Goal: Task Accomplishment & Management: Complete application form

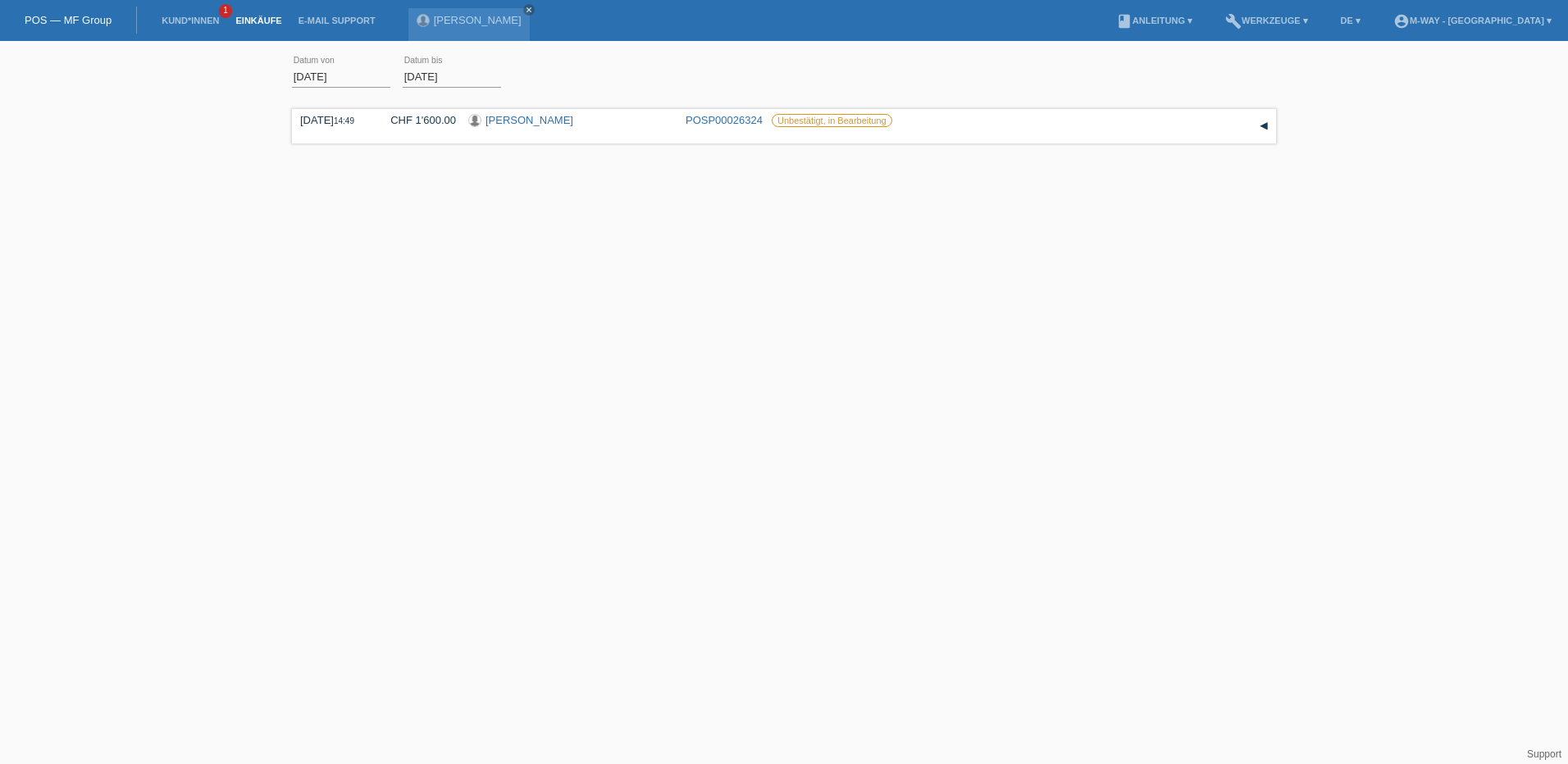
click at [74, 21] on link "POS — MF Group" at bounding box center [67, 20] width 87 height 13
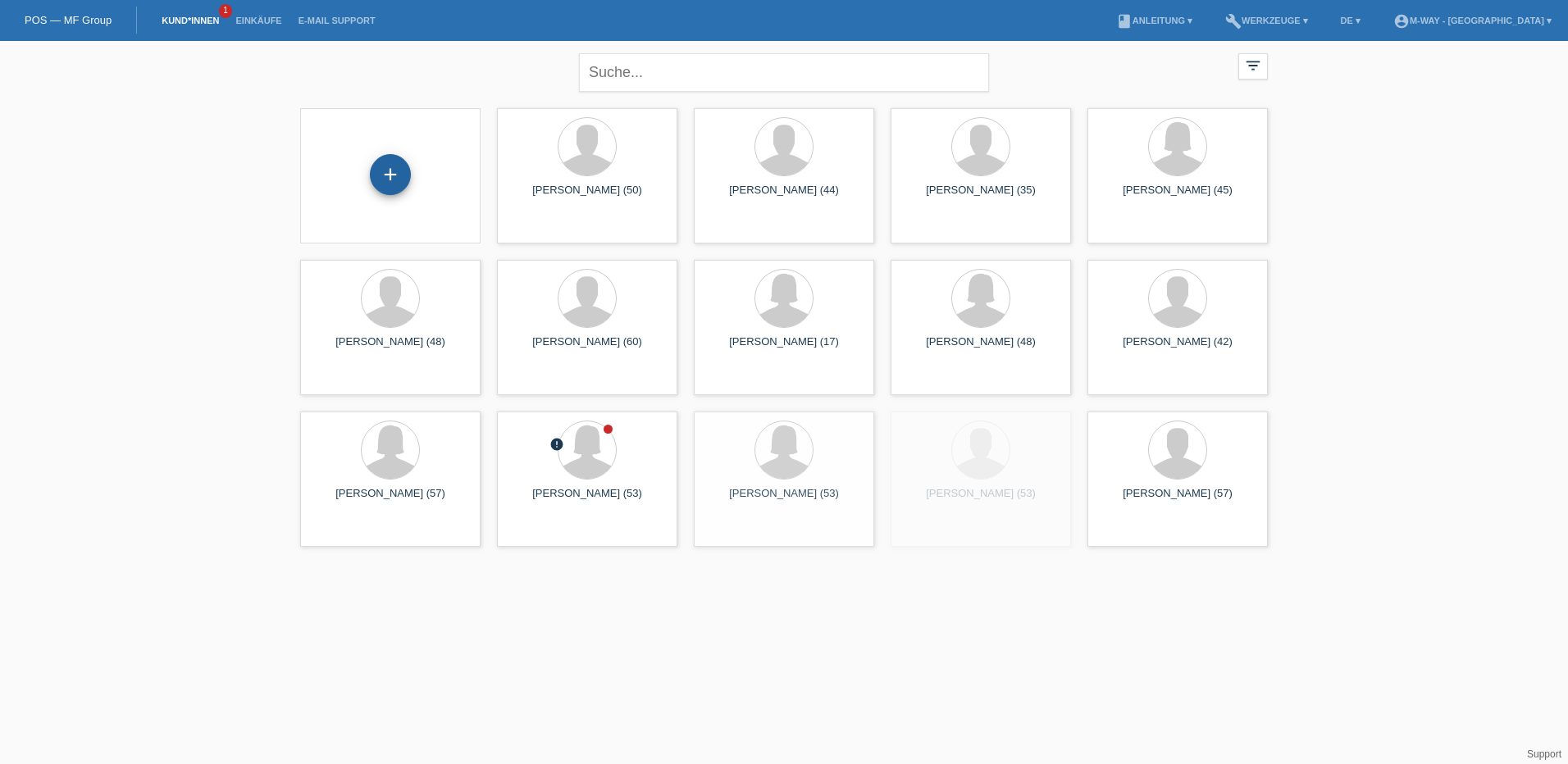
click at [384, 170] on div "+" at bounding box center [391, 175] width 41 height 41
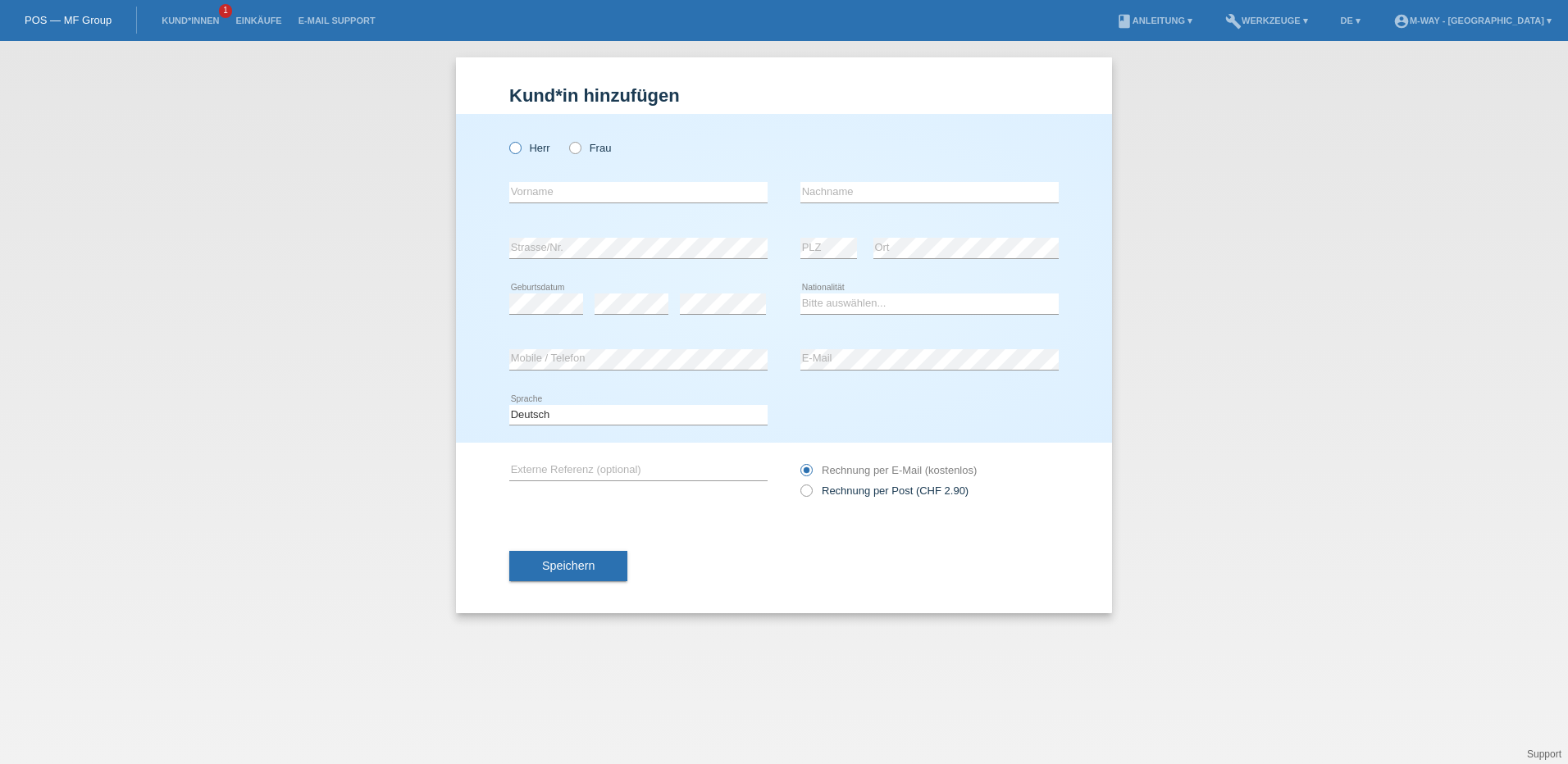
click at [507, 140] on icon at bounding box center [507, 140] width 0 height 0
click at [515, 147] on input "Herr" at bounding box center [514, 147] width 11 height 11
radio input "true"
click at [560, 190] on input "text" at bounding box center [638, 191] width 258 height 21
type input "Boris Viktor"
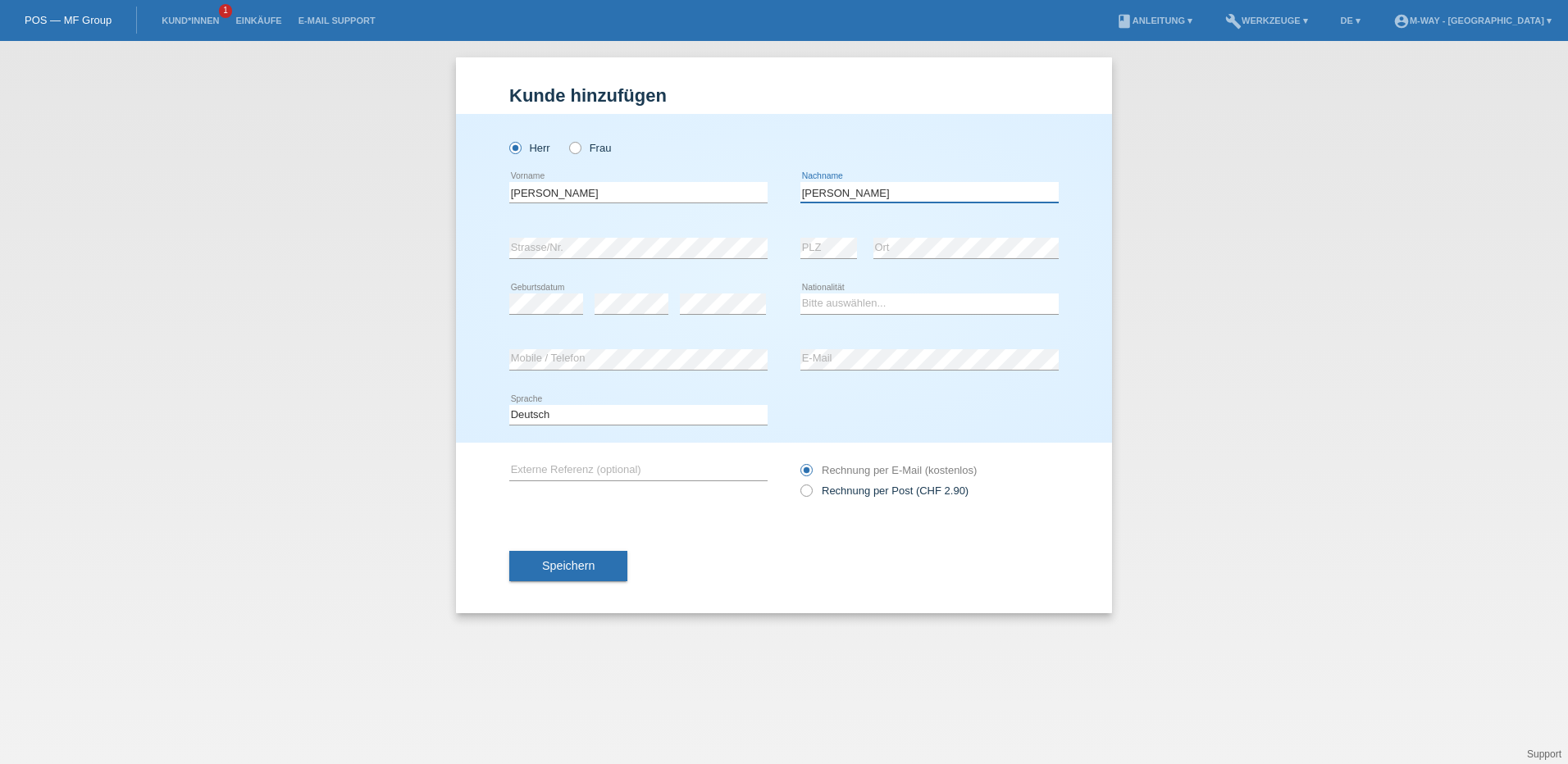
type input "Kotz"
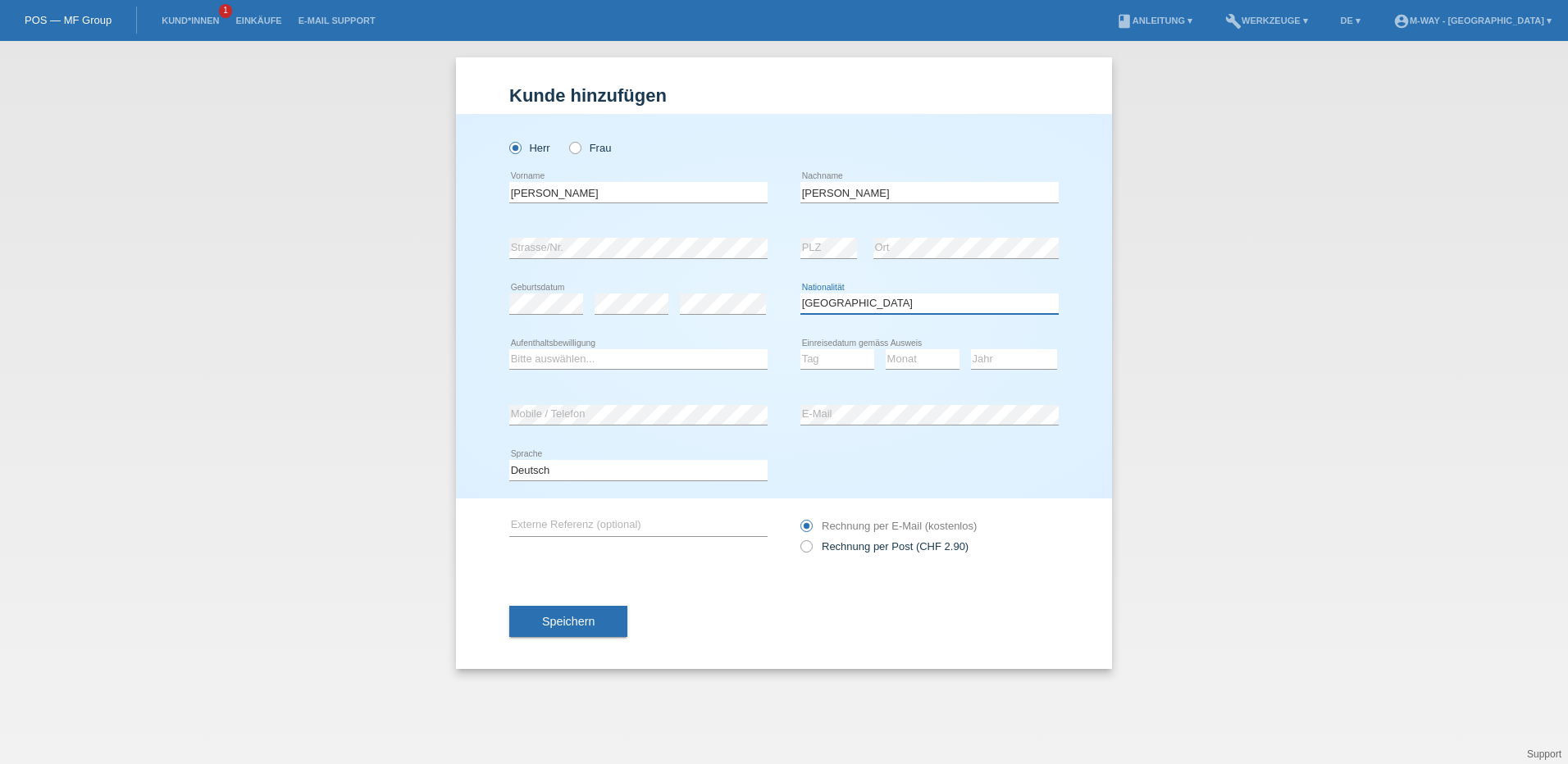
select select "CH"
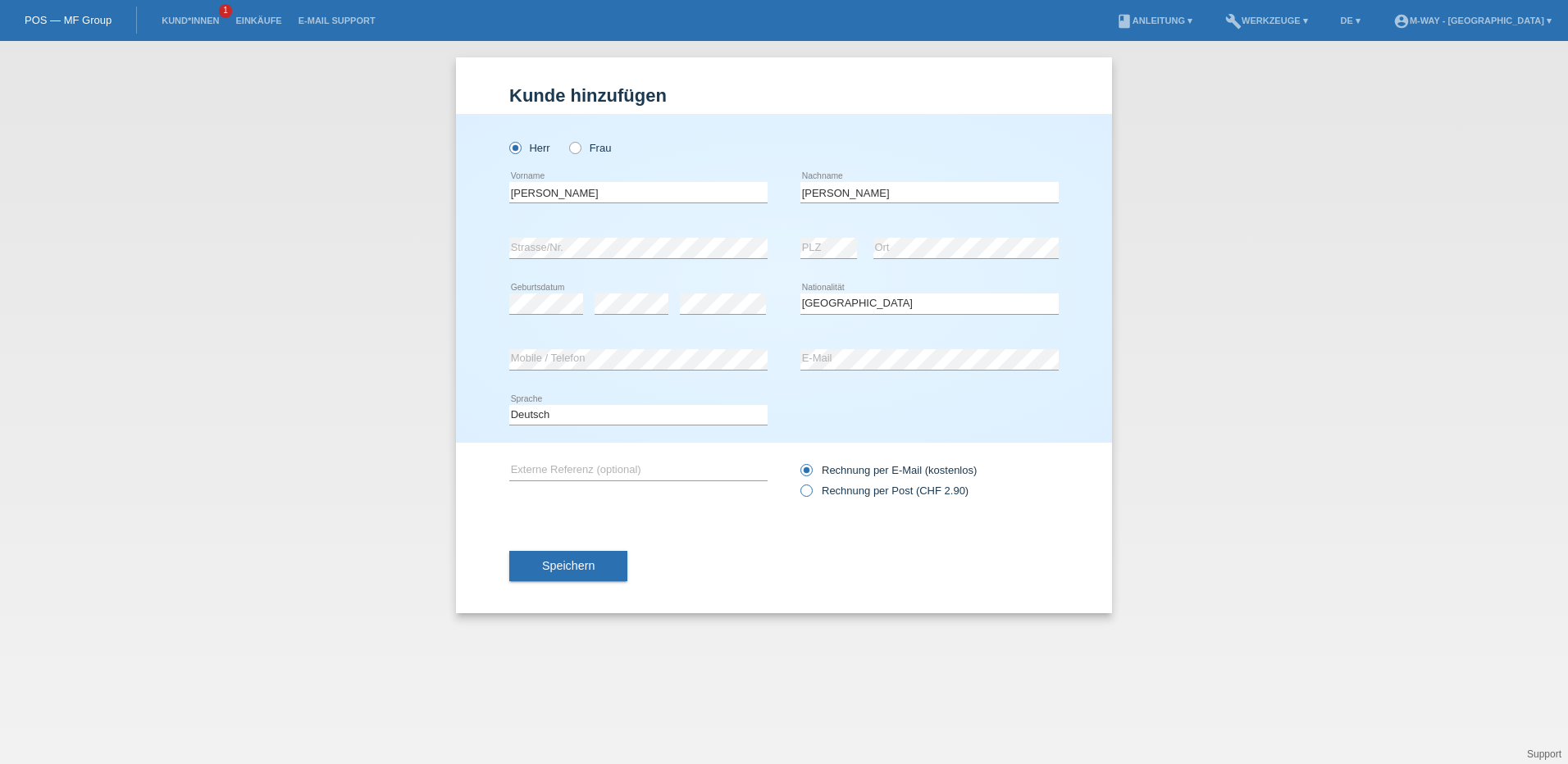
click at [798, 483] on icon at bounding box center [798, 483] width 0 height 0
click at [810, 491] on input "Rechnung per Post (CHF 2.90)" at bounding box center [805, 494] width 11 height 21
radio input "true"
click at [798, 462] on icon at bounding box center [798, 462] width 0 height 0
click at [803, 466] on input "Rechnung per E-Mail (kostenlos)" at bounding box center [805, 474] width 11 height 21
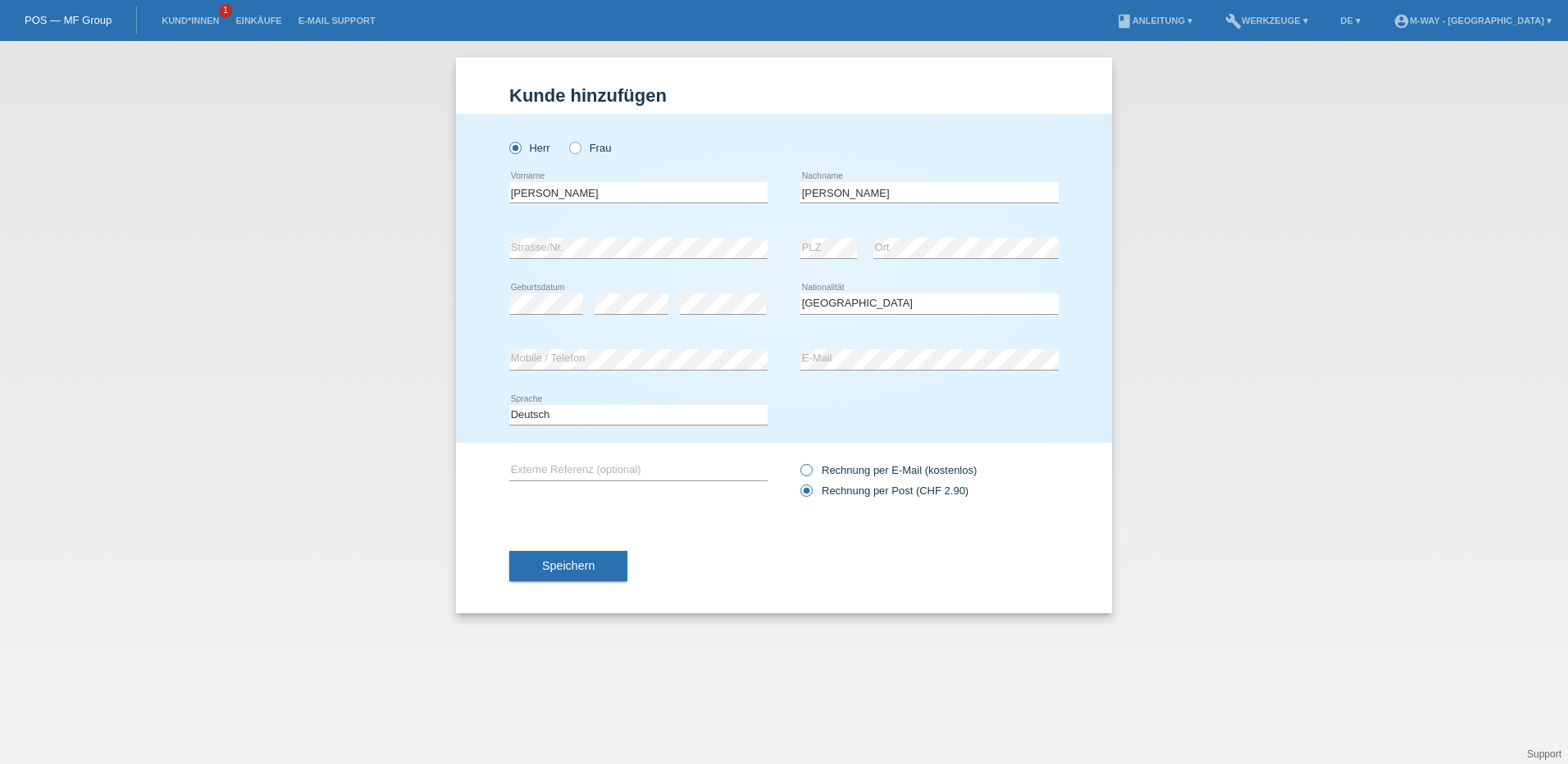
radio input "true"
click at [586, 568] on span "Speichern" at bounding box center [569, 566] width 53 height 13
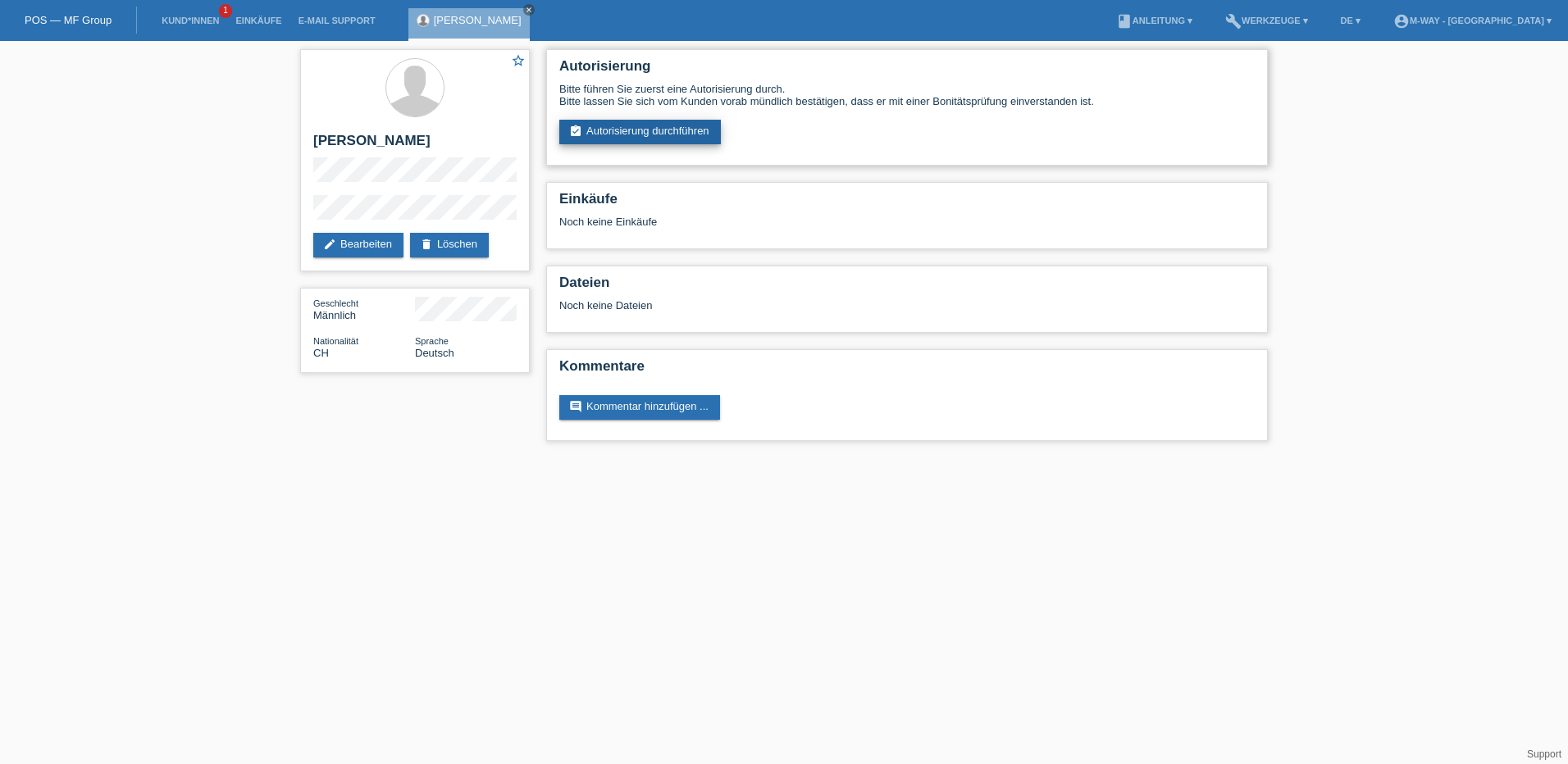
click at [699, 135] on link "assignment_turned_in Autorisierung durchführen" at bounding box center [640, 132] width 161 height 24
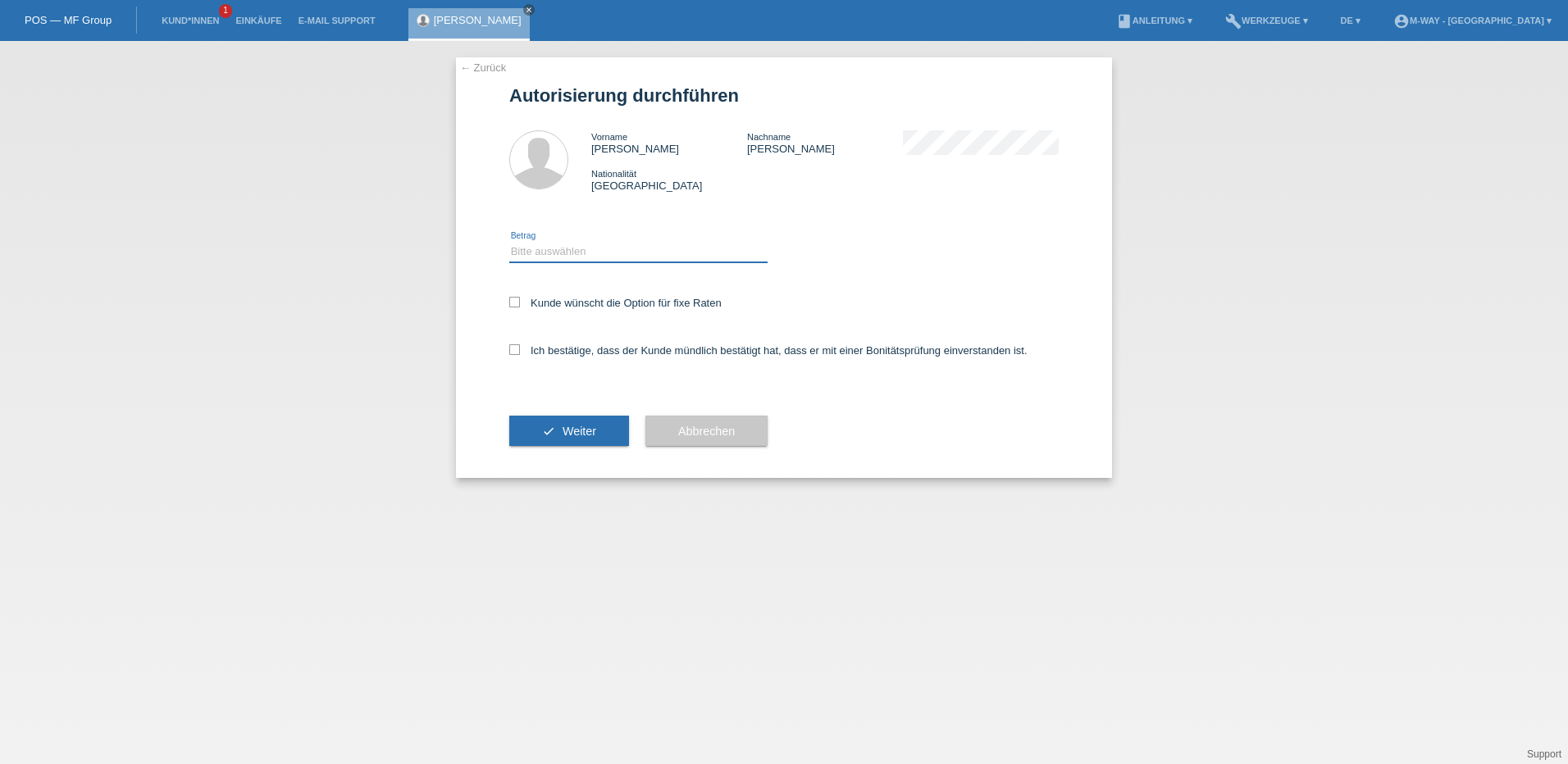
click at [515, 247] on select "Bitte auswählen CHF 1.00 - CHF 499.00 CHF 500.00 - CHF 1'999.00 CHF 2'000.00 - …" at bounding box center [638, 252] width 258 height 20
select select "3"
click at [509, 242] on select "Bitte auswählen CHF 1.00 - CHF 499.00 CHF 500.00 - CHF 1'999.00 CHF 2'000.00 - …" at bounding box center [638, 252] width 258 height 20
click at [512, 298] on icon at bounding box center [514, 302] width 11 height 11
click at [512, 298] on input "Kunde wünscht die Option für fixe Raten" at bounding box center [514, 302] width 11 height 11
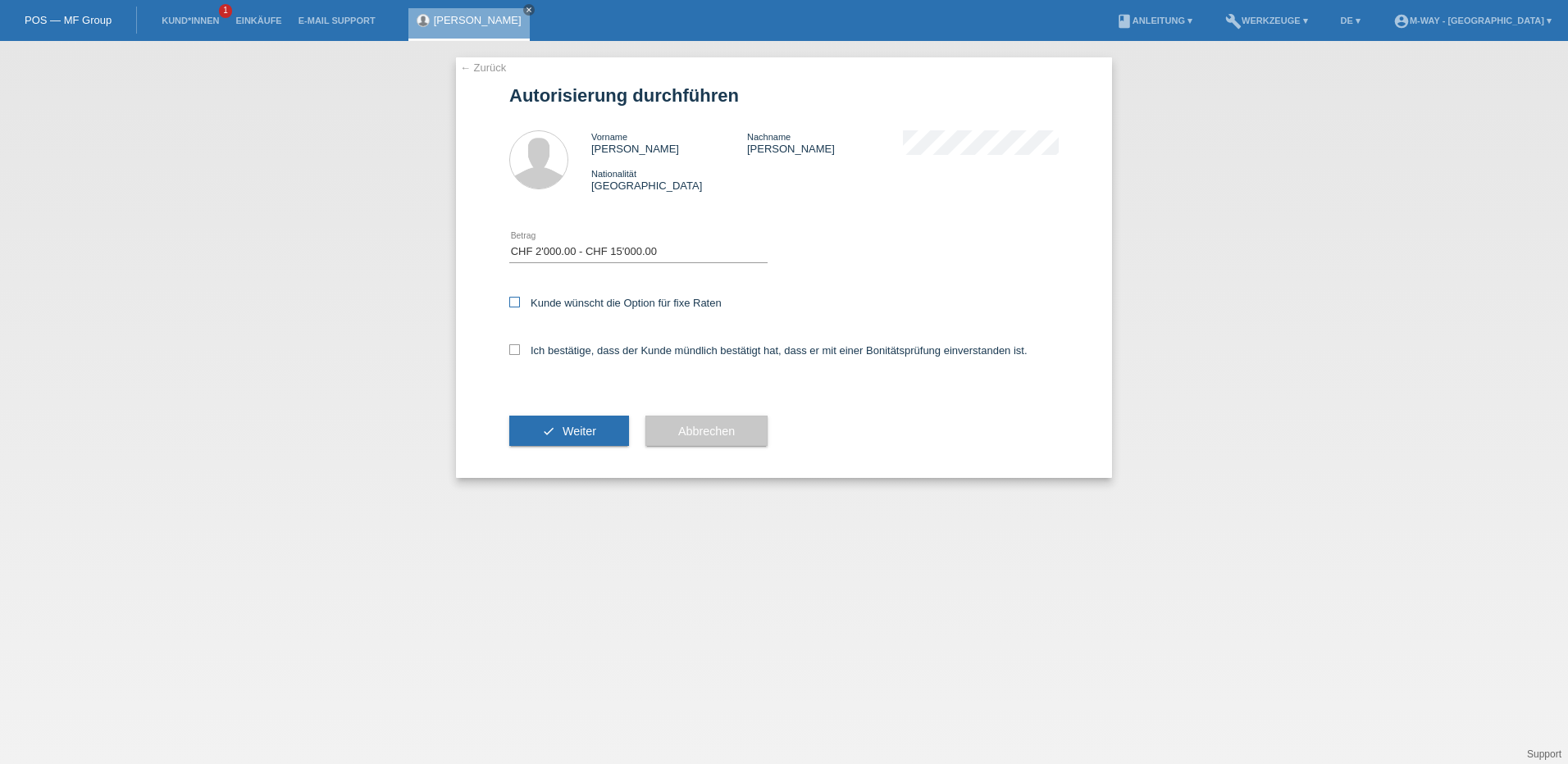
checkbox input "true"
click at [519, 346] on icon at bounding box center [514, 350] width 11 height 11
click at [519, 346] on input "Ich bestätige, dass der Kunde mündlich bestätigt hat, dass er mit einer Bonität…" at bounding box center [514, 350] width 11 height 11
checkbox input "true"
click at [576, 434] on span "Weiter" at bounding box center [579, 431] width 33 height 13
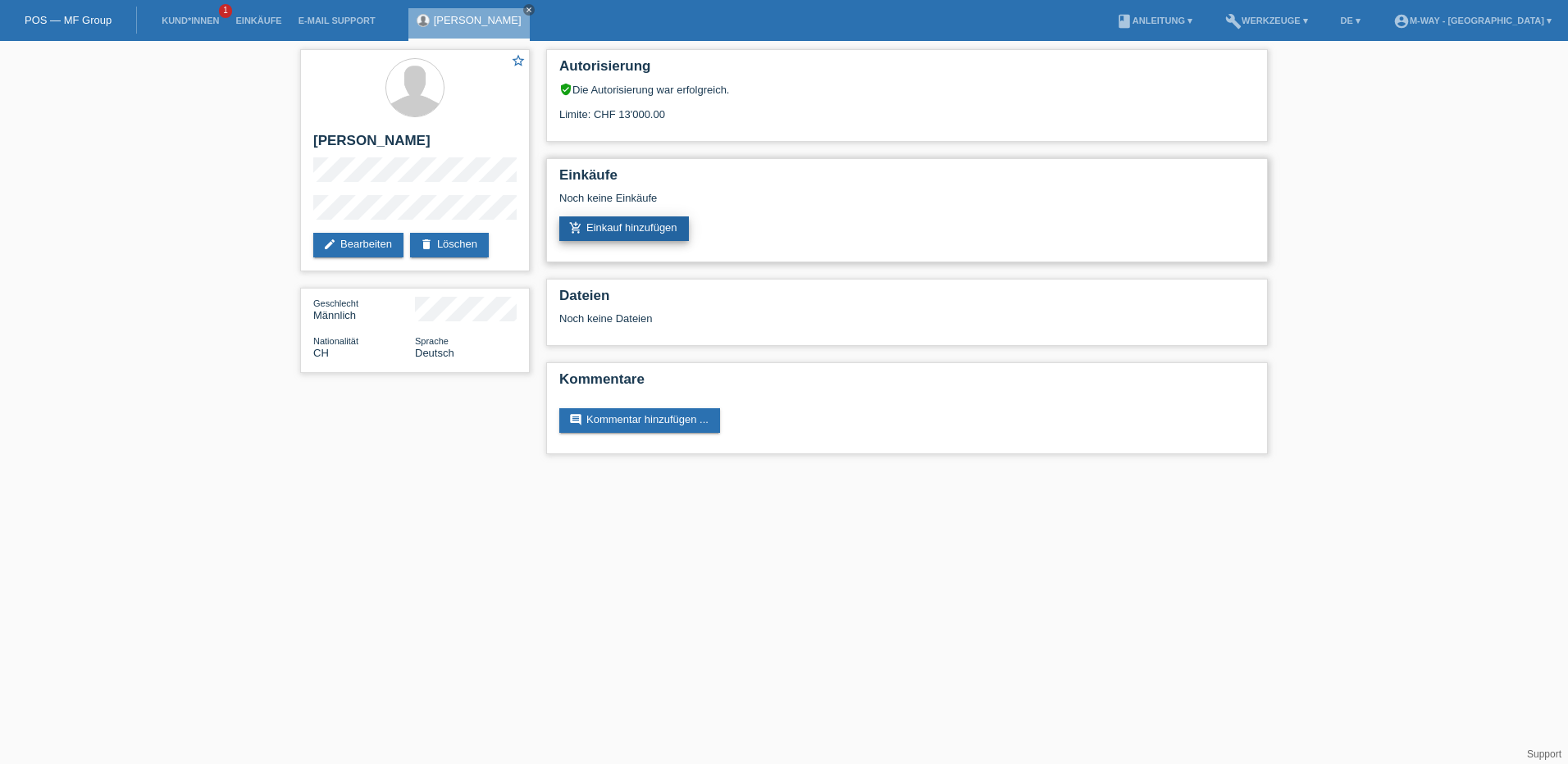
click at [625, 226] on link "add_shopping_cart Einkauf hinzufügen" at bounding box center [624, 229] width 130 height 24
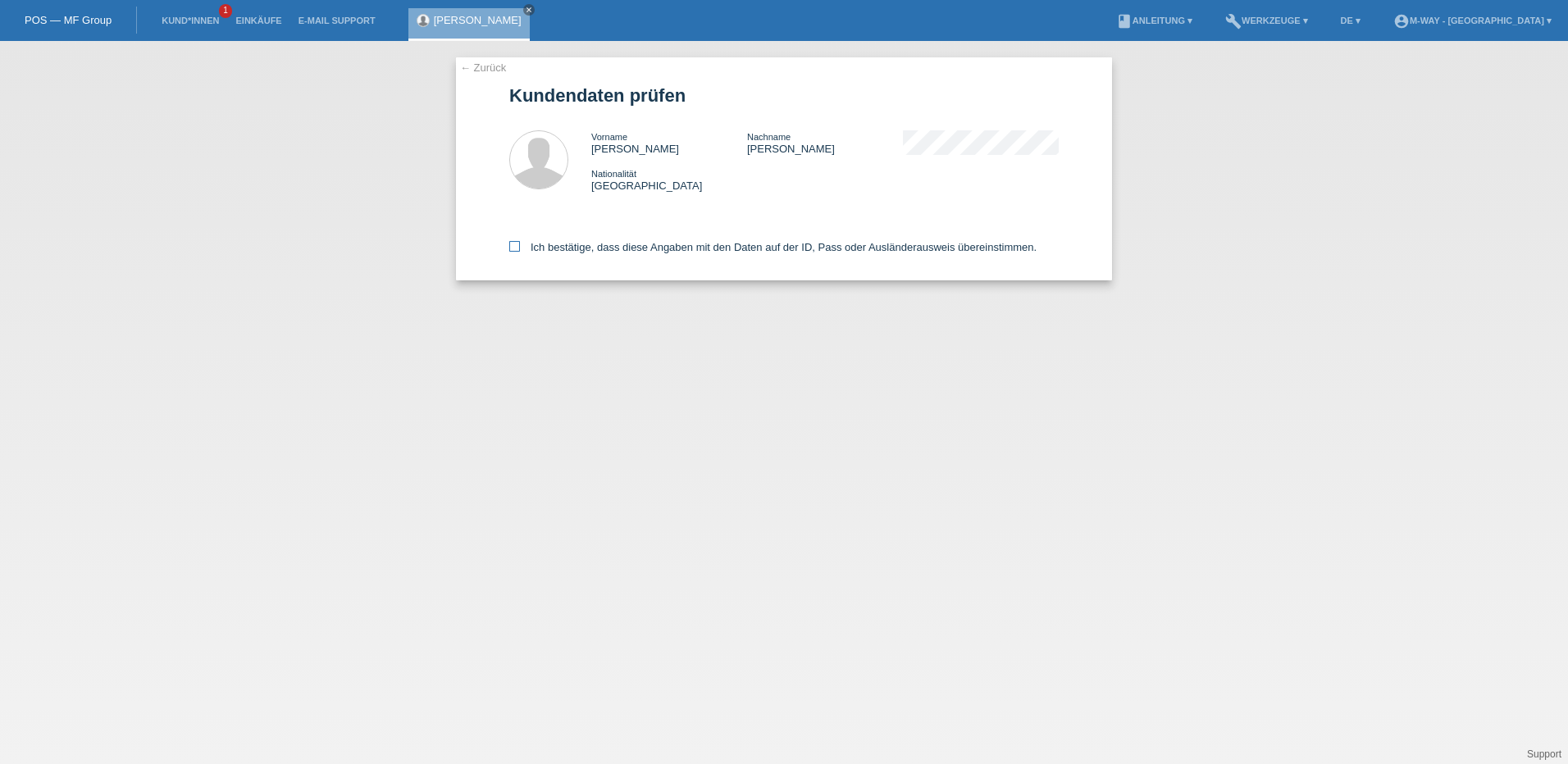
click at [512, 249] on icon at bounding box center [514, 246] width 11 height 11
click at [512, 249] on input "Ich bestätige, dass diese Angaben mit den Daten auf der ID, Pass oder Ausländer…" at bounding box center [514, 246] width 11 height 11
checkbox input "true"
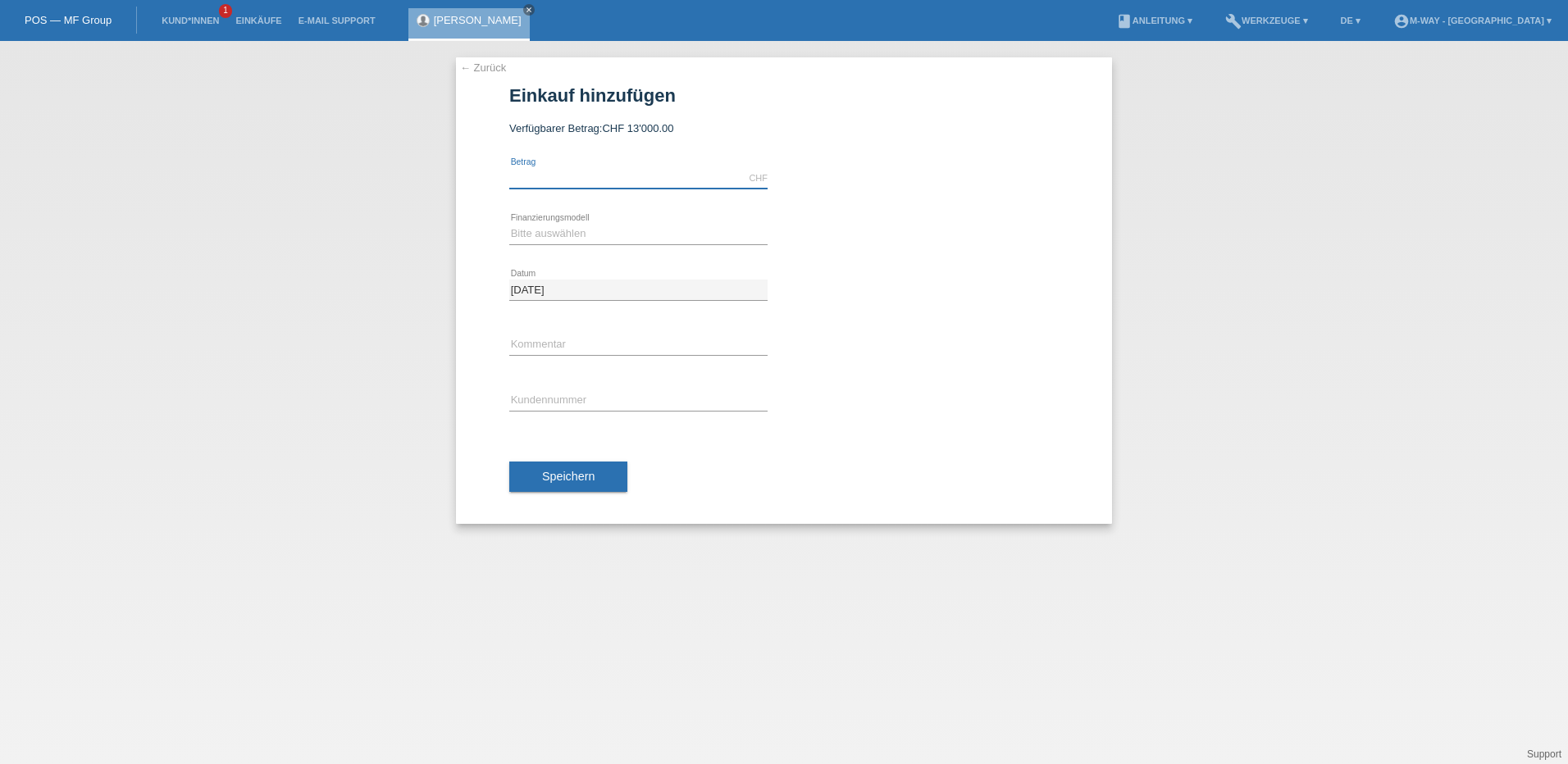
click at [601, 176] on input "text" at bounding box center [638, 178] width 258 height 21
type input "2479.40"
click at [534, 233] on select "Bitte auswählen Fixe Raten Kauf auf Rechnung mit Teilzahlungsoption" at bounding box center [638, 233] width 258 height 20
select select "77"
click at [509, 224] on select "Bitte auswählen Fixe Raten Kauf auf Rechnung mit Teilzahlungsoption" at bounding box center [638, 233] width 258 height 20
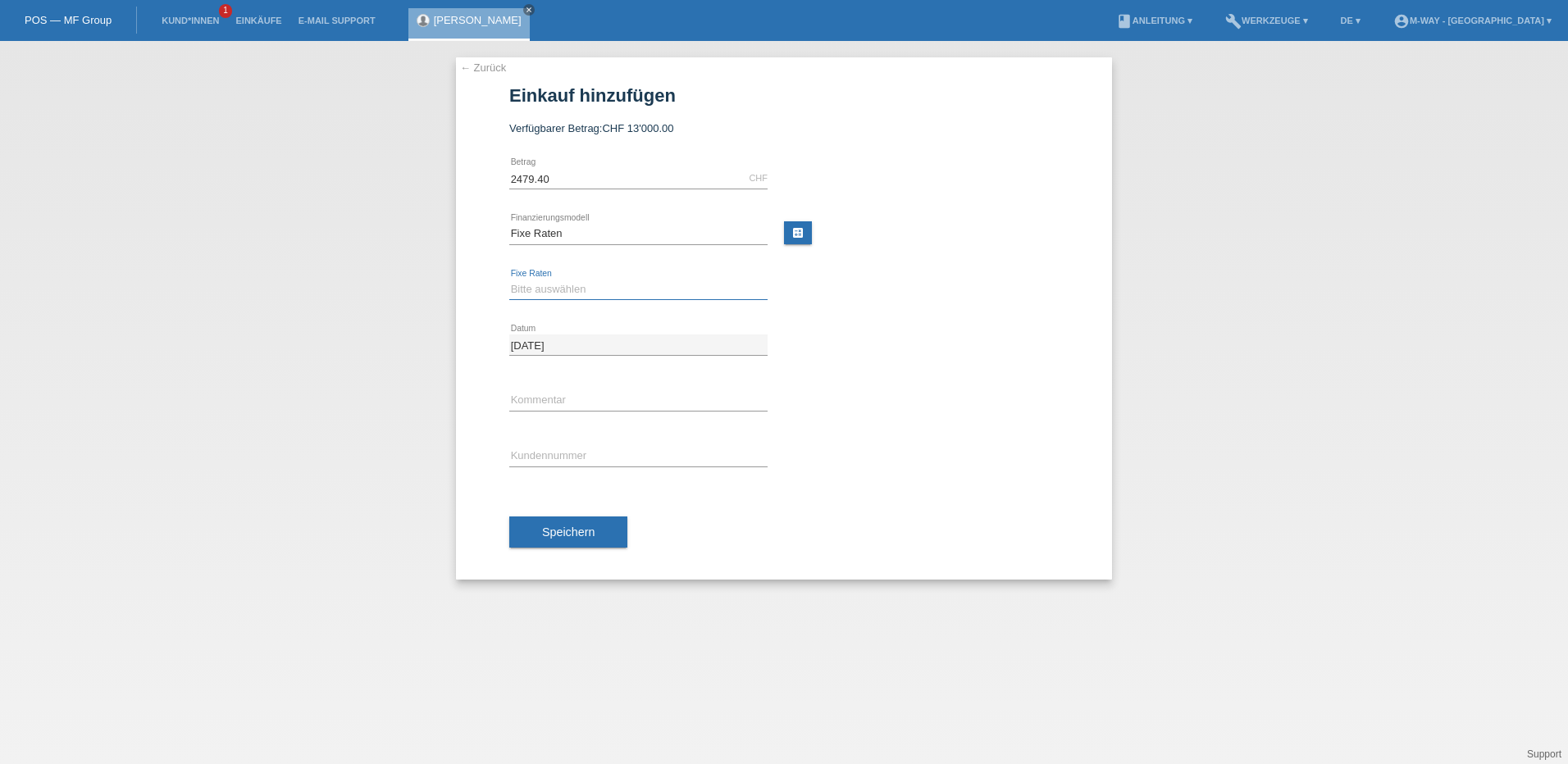
click at [551, 298] on select "Bitte auswählen 4 Raten 5 Raten 6 Raten 7 Raten 8 Raten 9 Raten 10 Raten 11 Rat…" at bounding box center [638, 289] width 258 height 20
select select "202"
click at [509, 279] on select "Bitte auswählen 4 Raten 5 Raten 6 Raten 7 Raten 8 Raten 9 Raten 10 Raten 11 Rat…" at bounding box center [638, 289] width 258 height 20
click at [798, 233] on link "calculate" at bounding box center [798, 233] width 28 height 23
type input "2479.40"
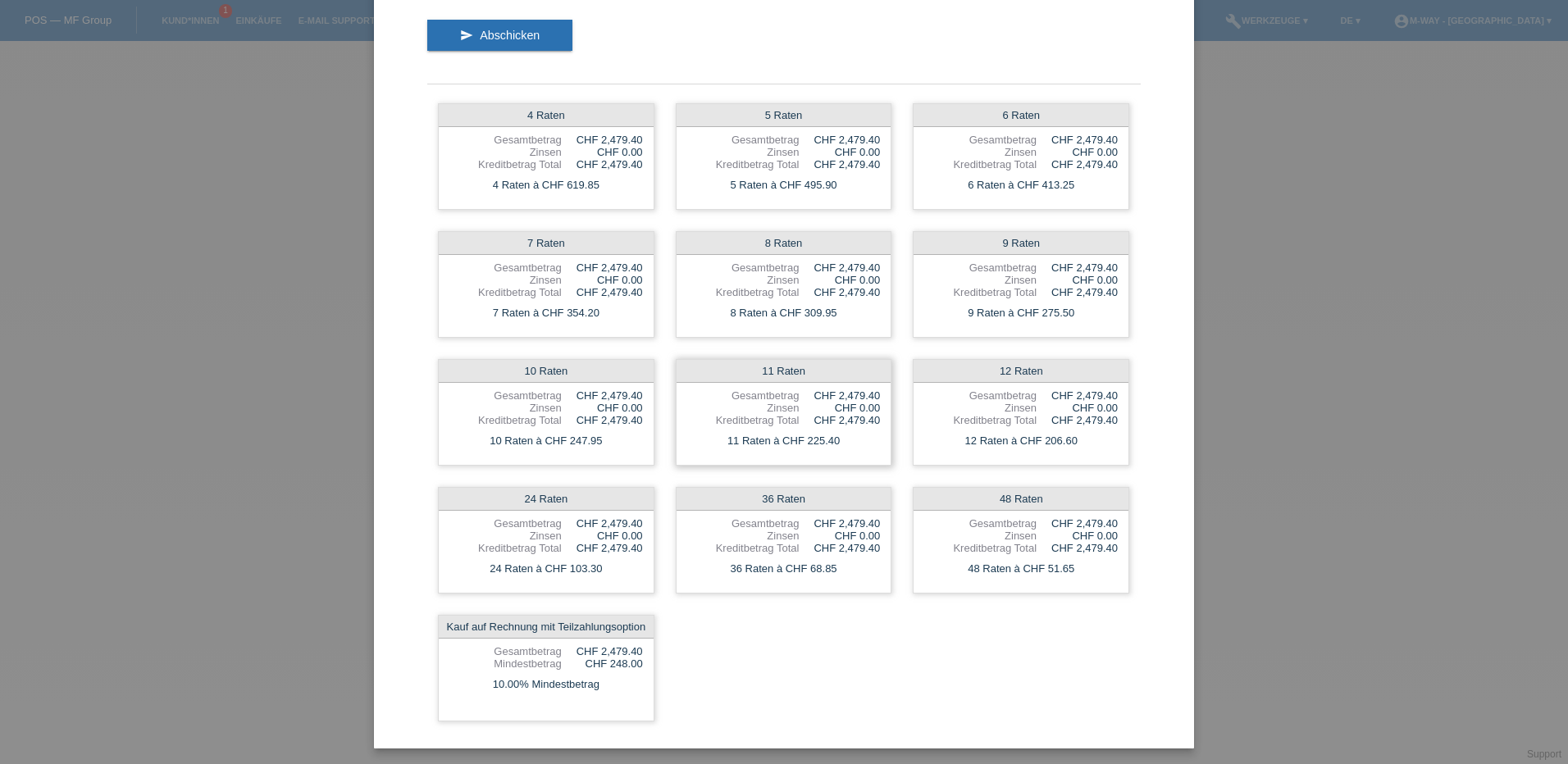
scroll to position [114, 0]
click at [1256, 468] on div "Raten-Kalkulator 2479.40 CHF error Betrag send Abschicken 4 Raten Gesamtbetrag …" at bounding box center [784, 382] width 1568 height 764
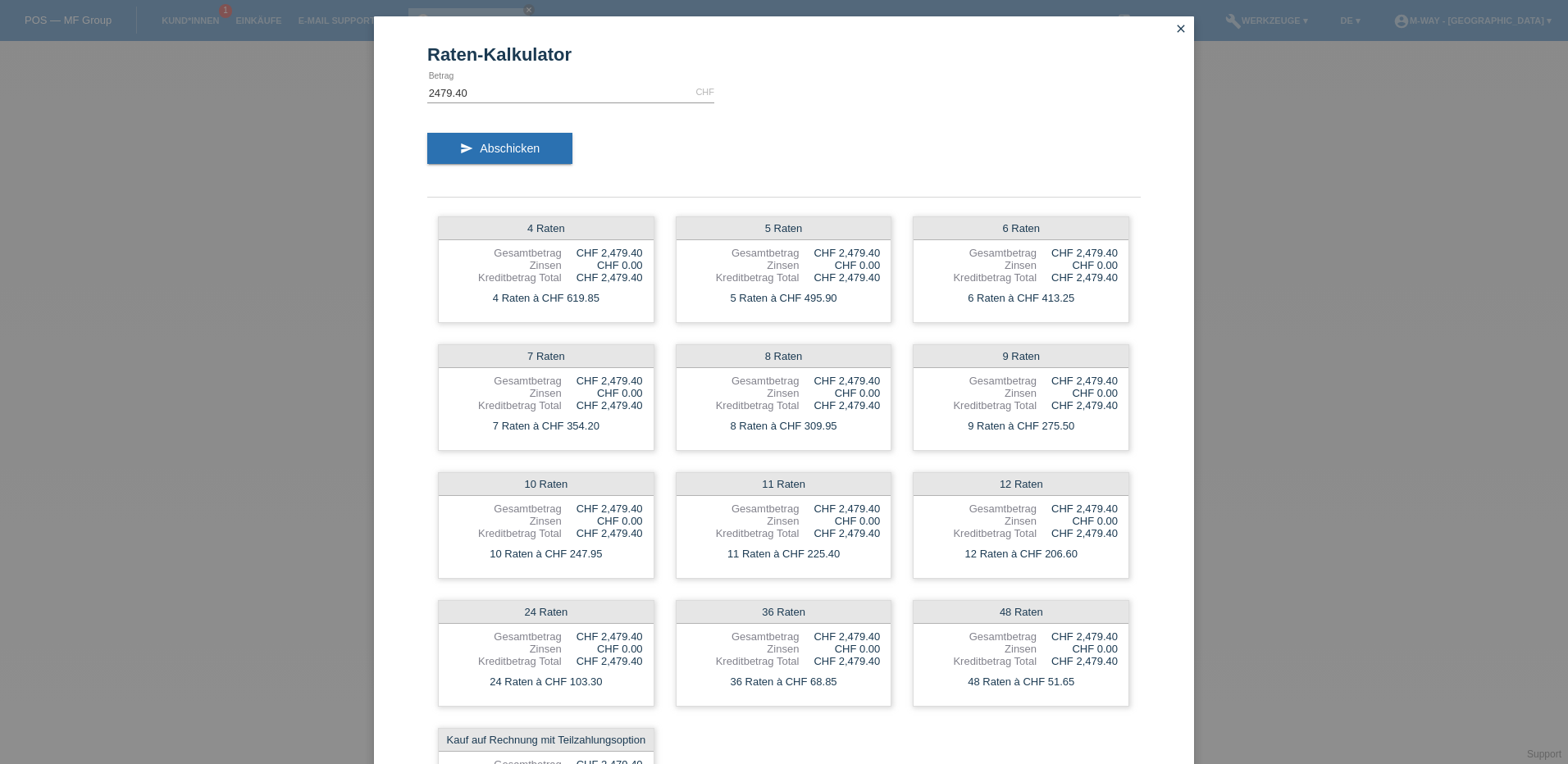
click at [1174, 30] on icon "close" at bounding box center [1180, 28] width 13 height 13
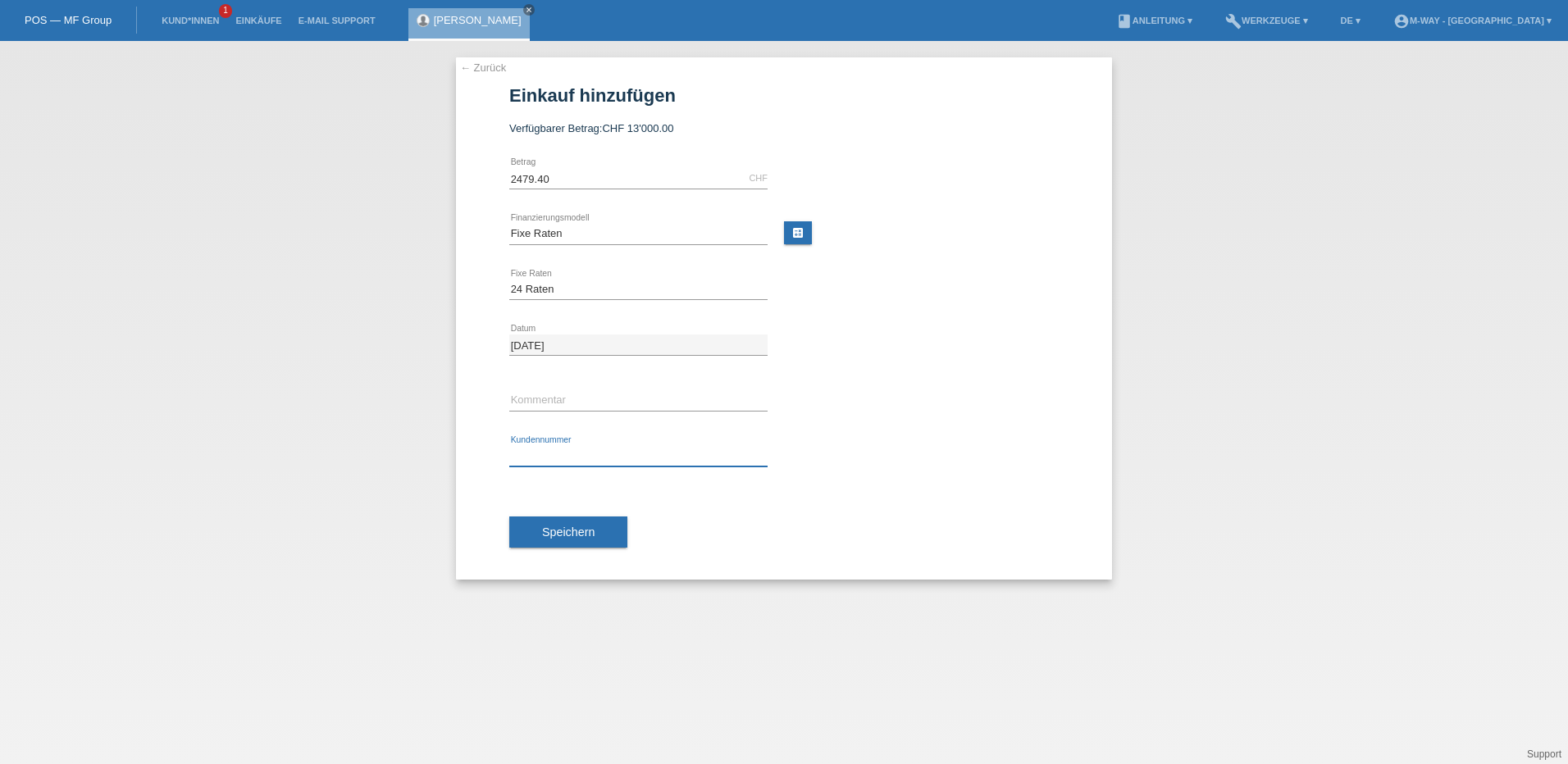
click at [524, 450] on input "text" at bounding box center [638, 456] width 258 height 21
type input "K081137"
click at [567, 528] on span "Speichern" at bounding box center [569, 531] width 53 height 13
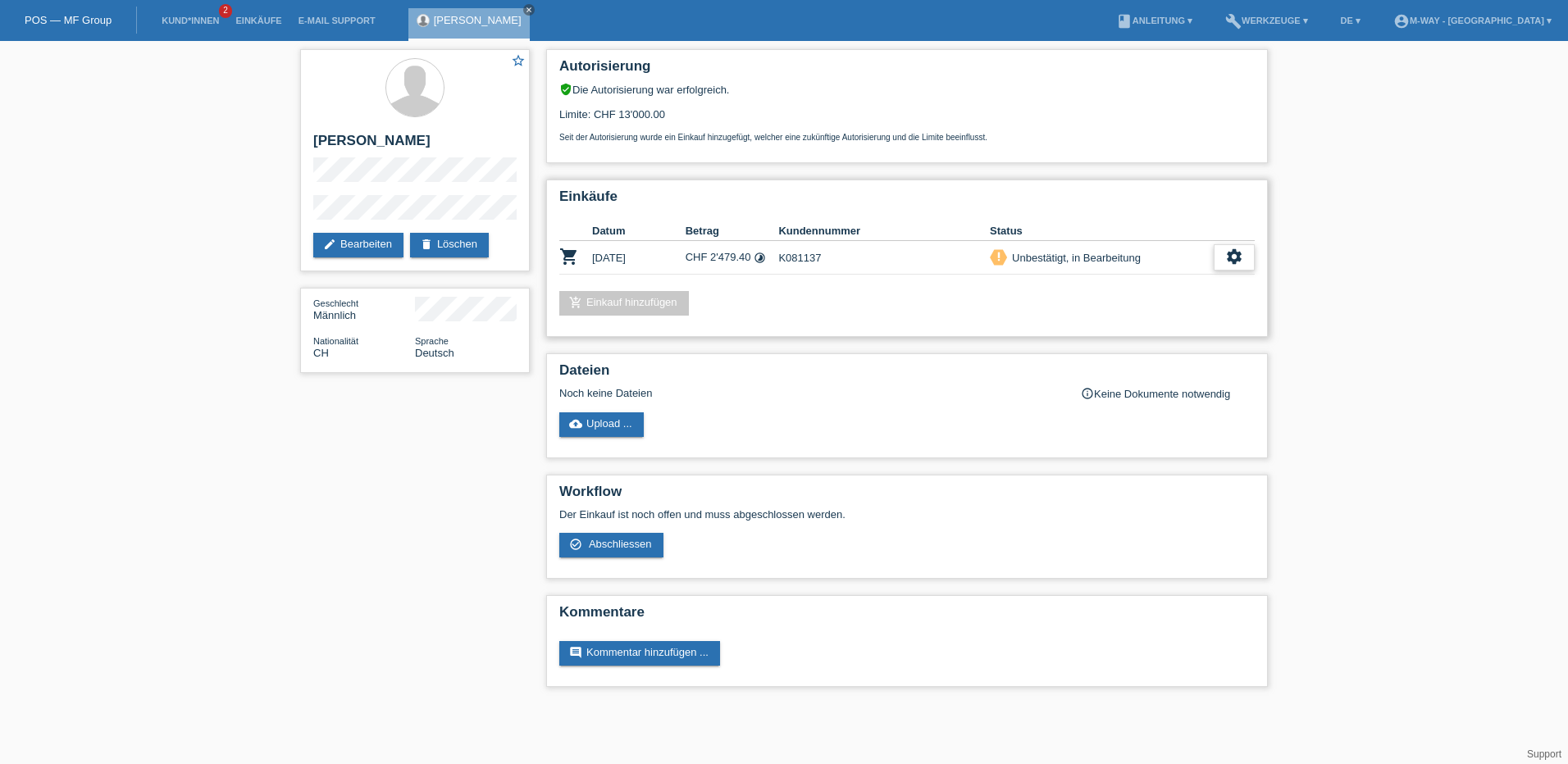
click at [1241, 257] on icon "settings" at bounding box center [1234, 257] width 18 height 18
click at [1173, 330] on div "check_circle_outline Abschliessen" at bounding box center [1150, 332] width 207 height 24
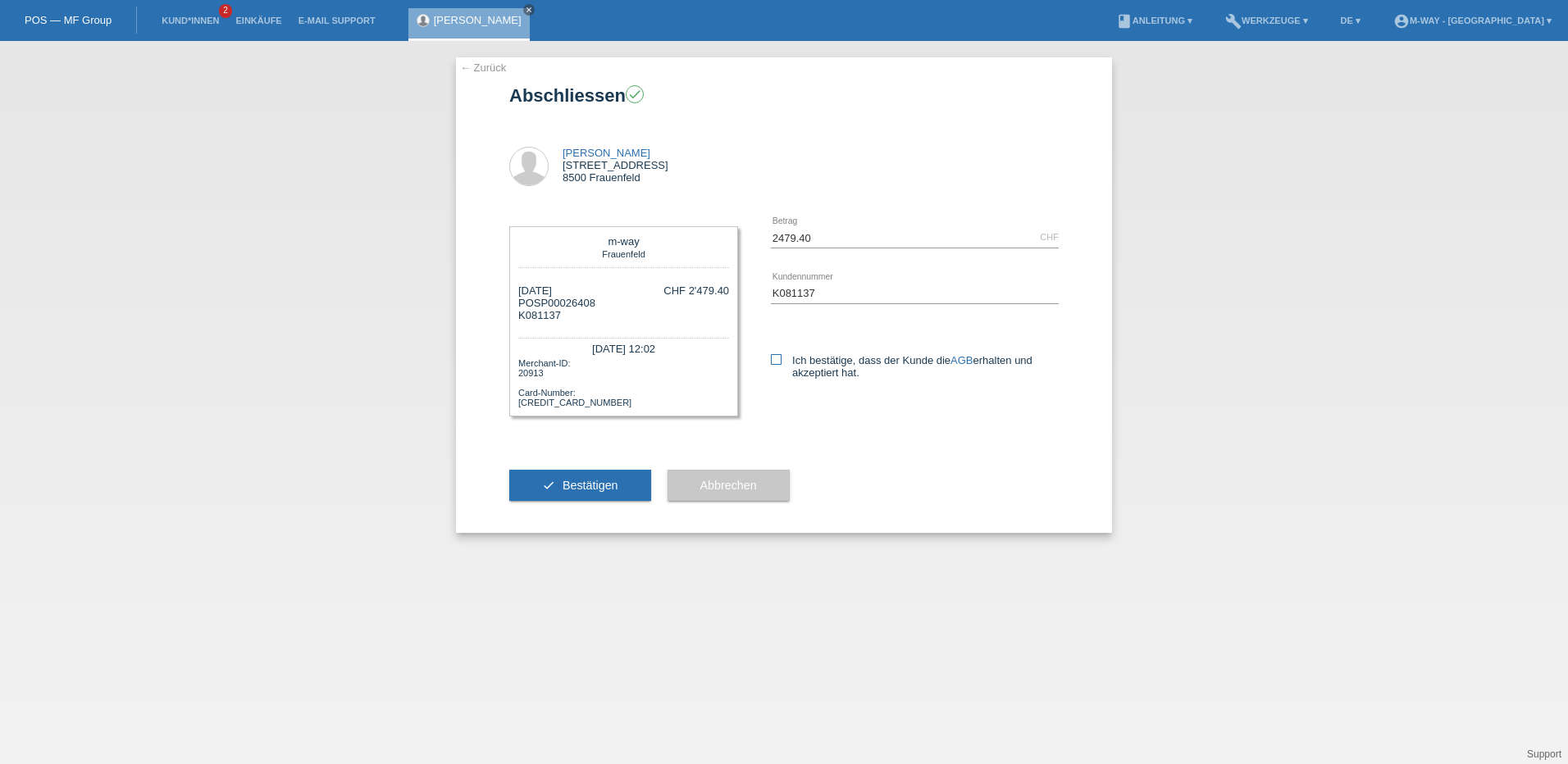
click at [777, 359] on icon at bounding box center [776, 360] width 11 height 11
click at [777, 359] on input "Ich bestätige, dass der Kunde die AGB erhalten und akzeptiert hat." at bounding box center [776, 360] width 11 height 11
checkbox input "true"
click at [544, 494] on button "check Bestätigen" at bounding box center [579, 486] width 142 height 31
